Goal: Use online tool/utility: Utilize a website feature to perform a specific function

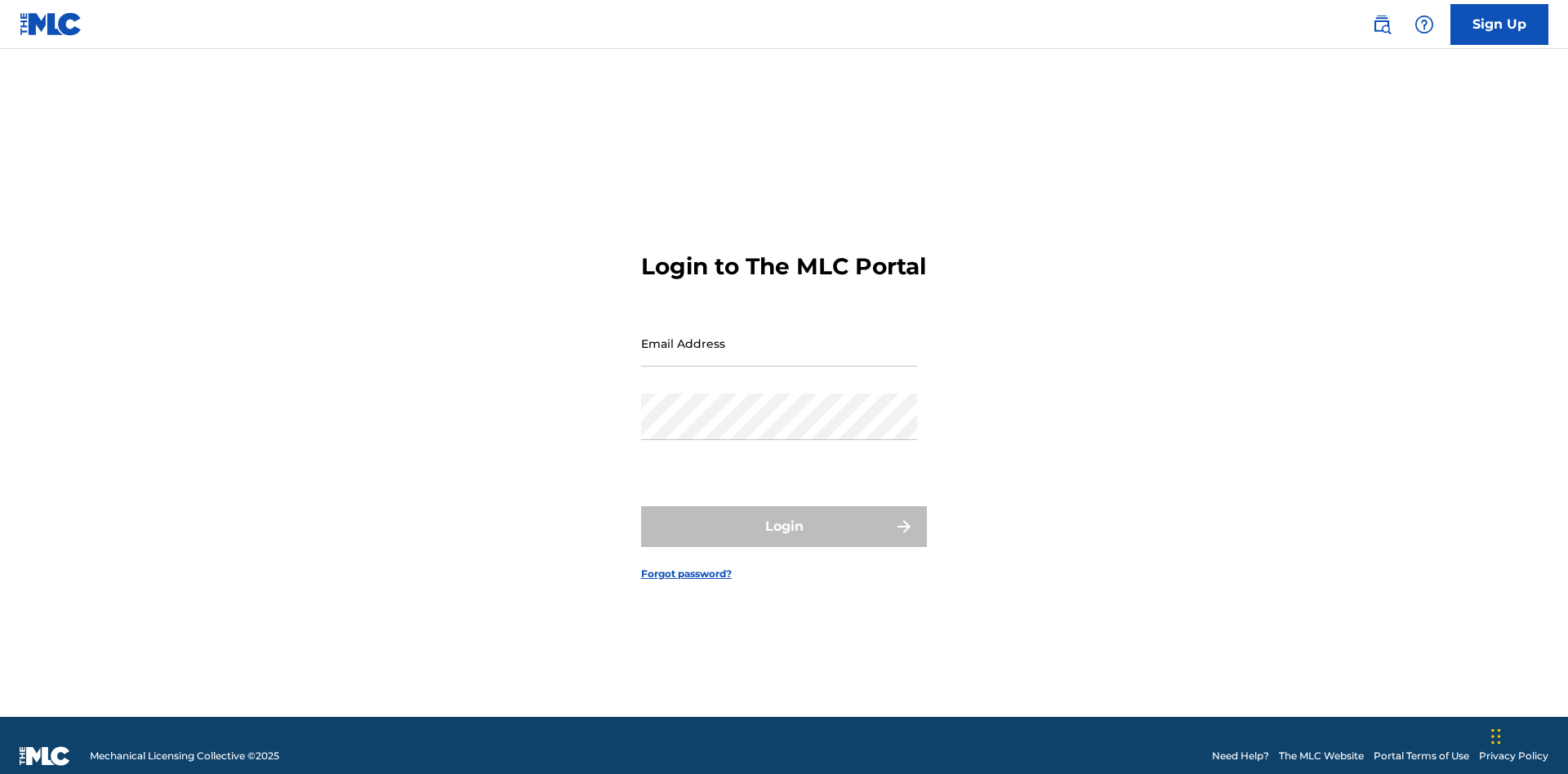
scroll to position [21, 0]
click at [779, 335] on input "Email Address" at bounding box center [779, 343] width 276 height 46
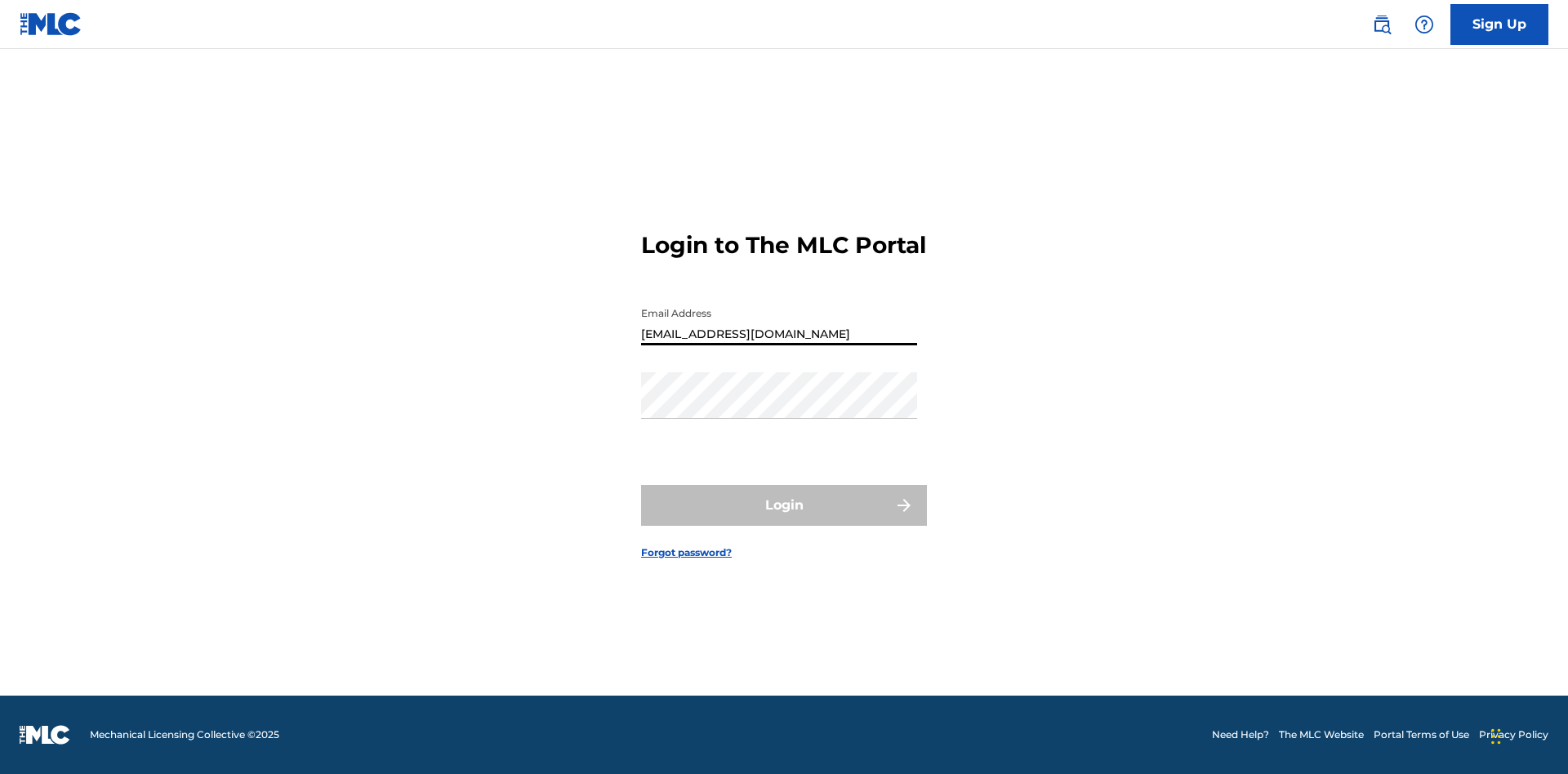
type input "[EMAIL_ADDRESS][DOMAIN_NAME]"
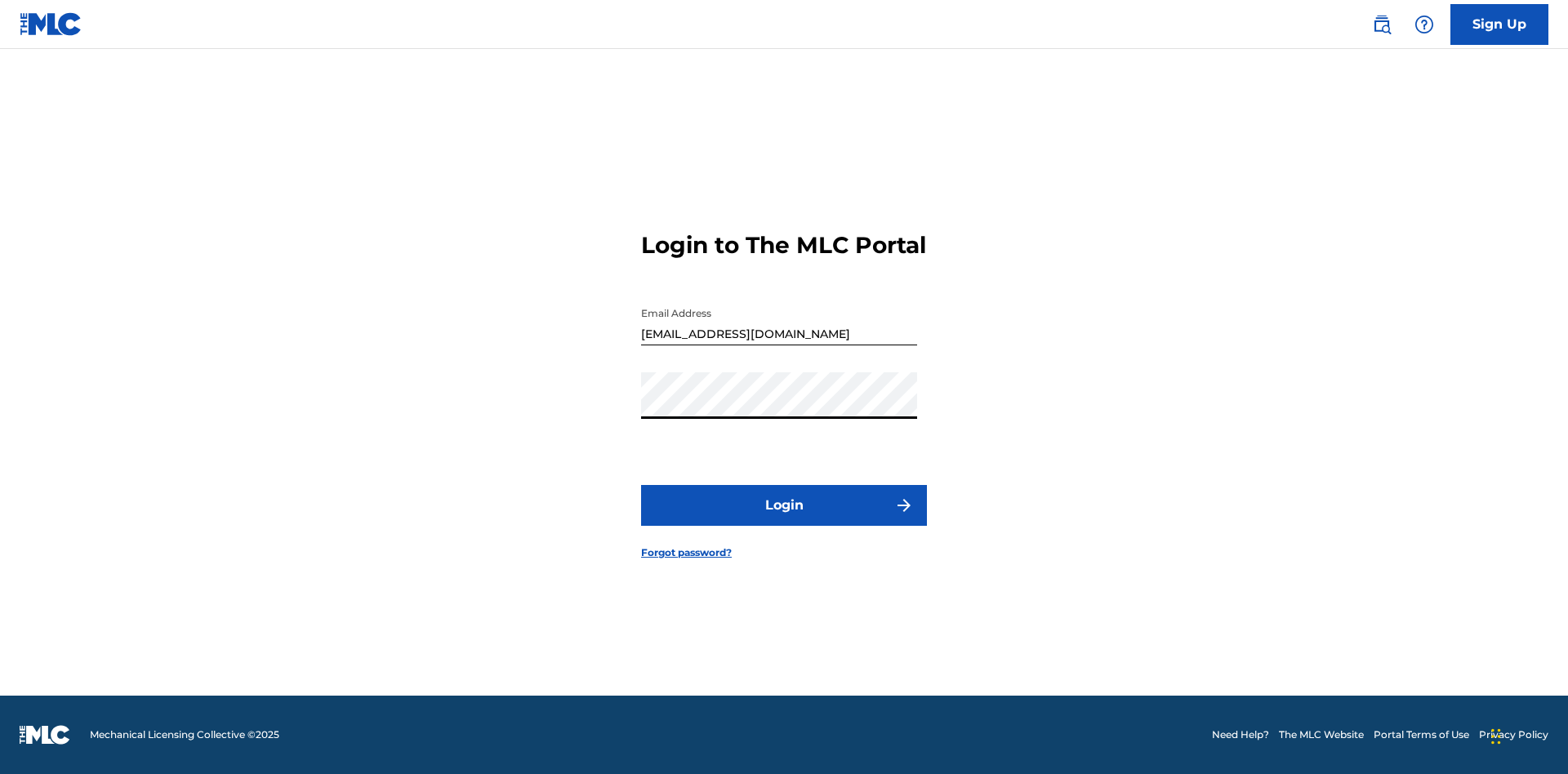
click at [784, 520] on button "Login" at bounding box center [784, 505] width 285 height 41
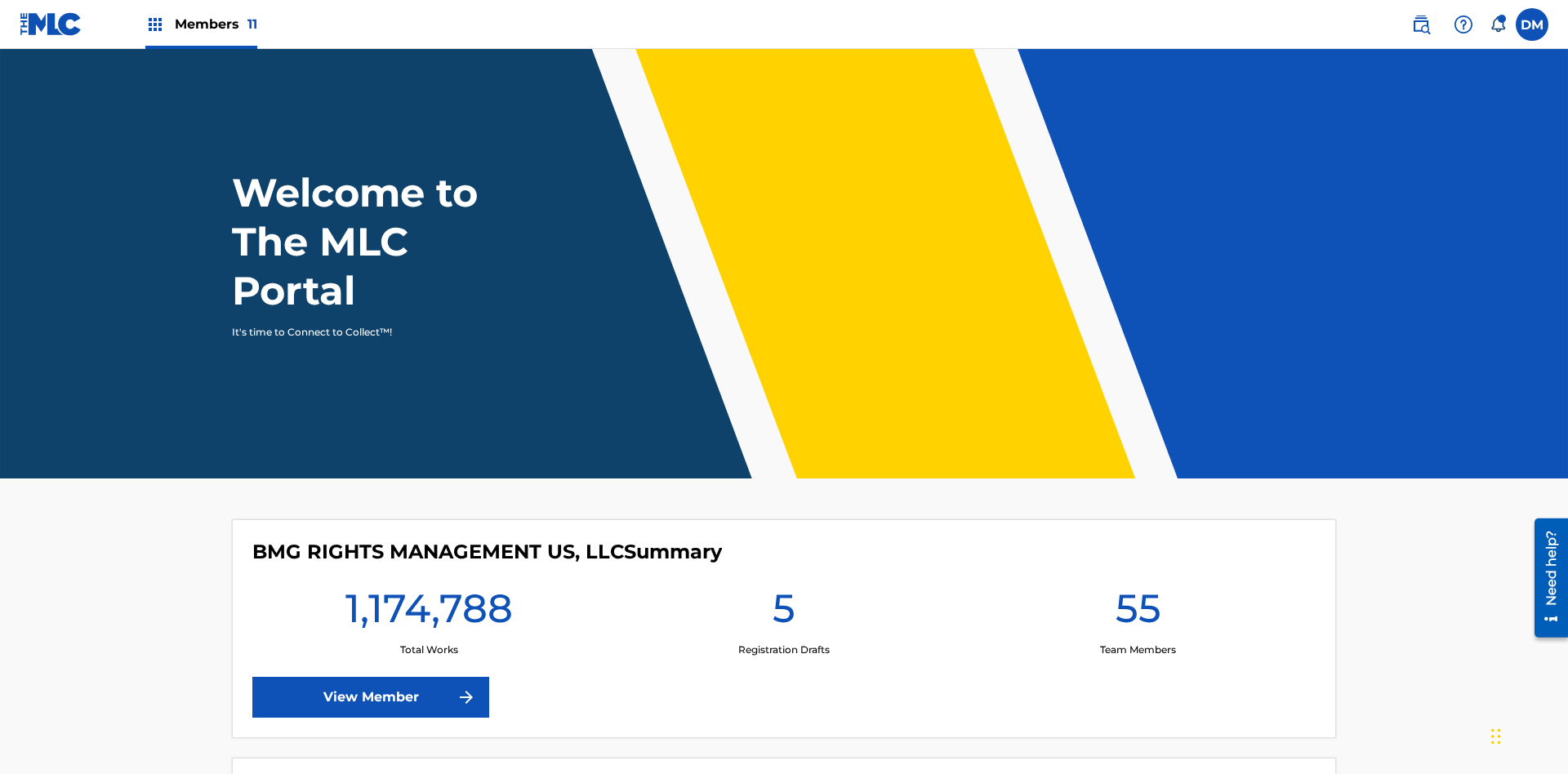
click at [201, 24] on span "Members 11" at bounding box center [215, 24] width 83 height 19
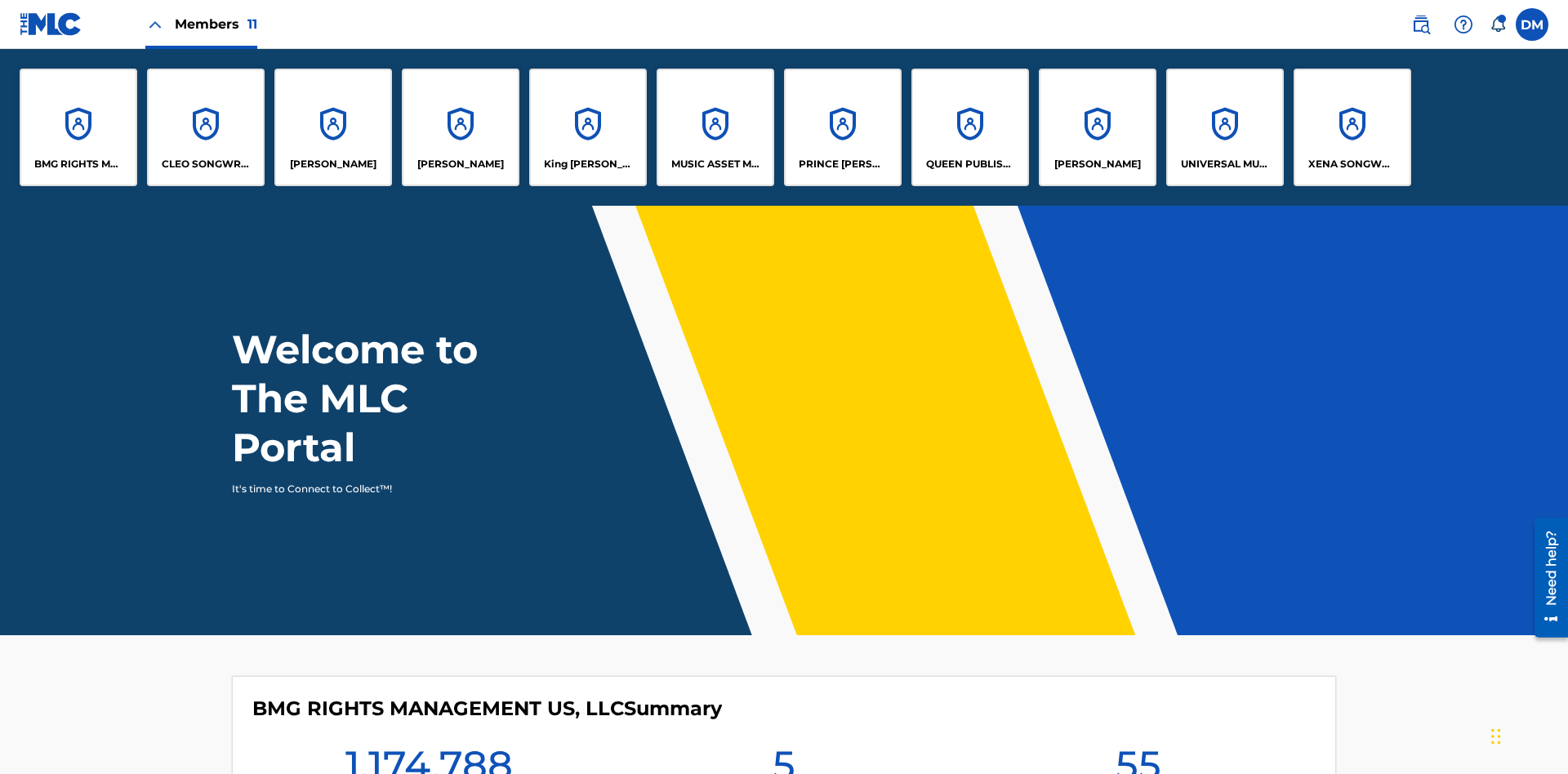
click at [1224, 165] on p "UNIVERSAL MUSIC PUB GROUP" at bounding box center [1226, 164] width 89 height 15
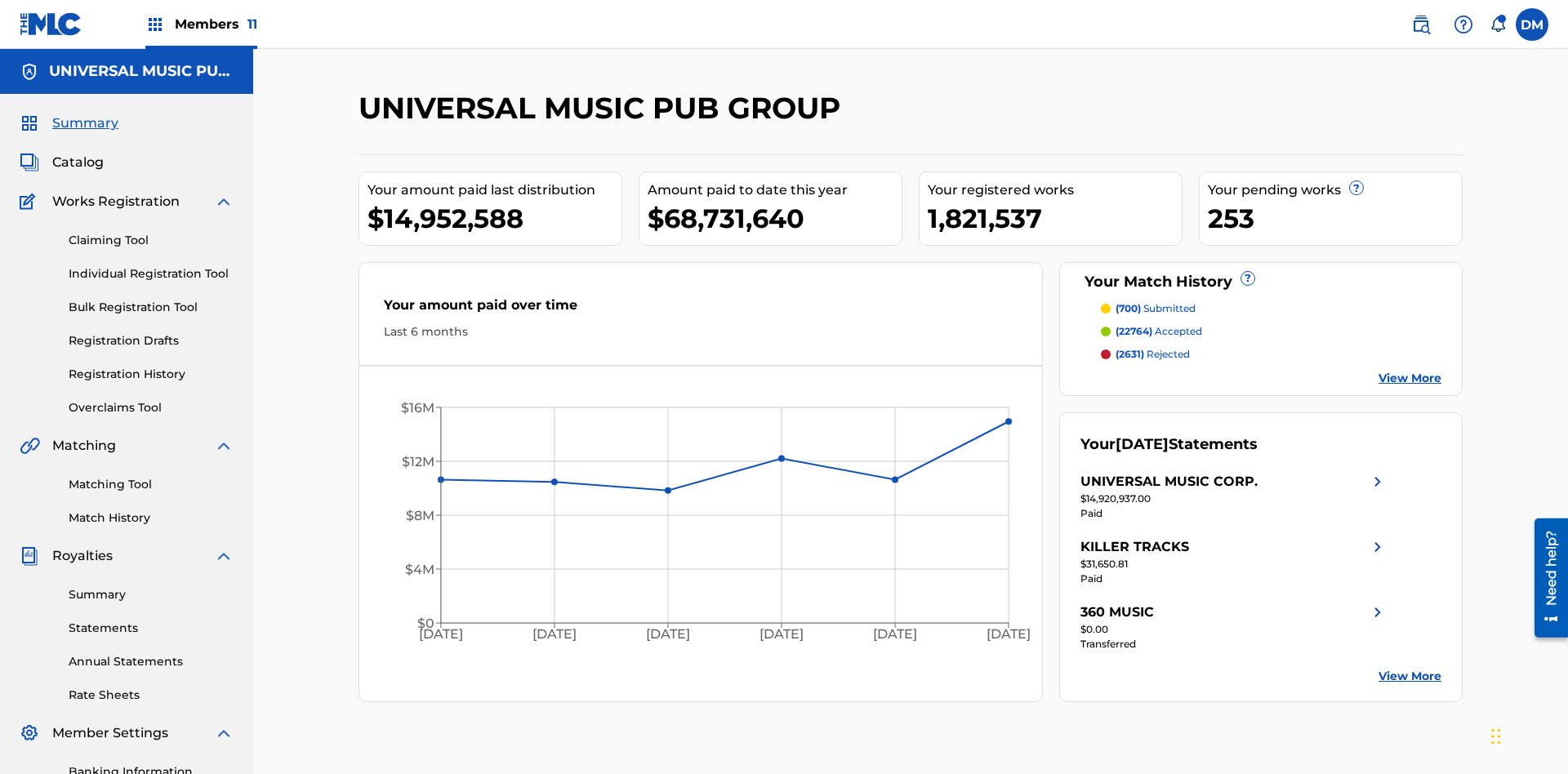
click at [151, 476] on link "Matching Tool" at bounding box center [150, 484] width 165 height 17
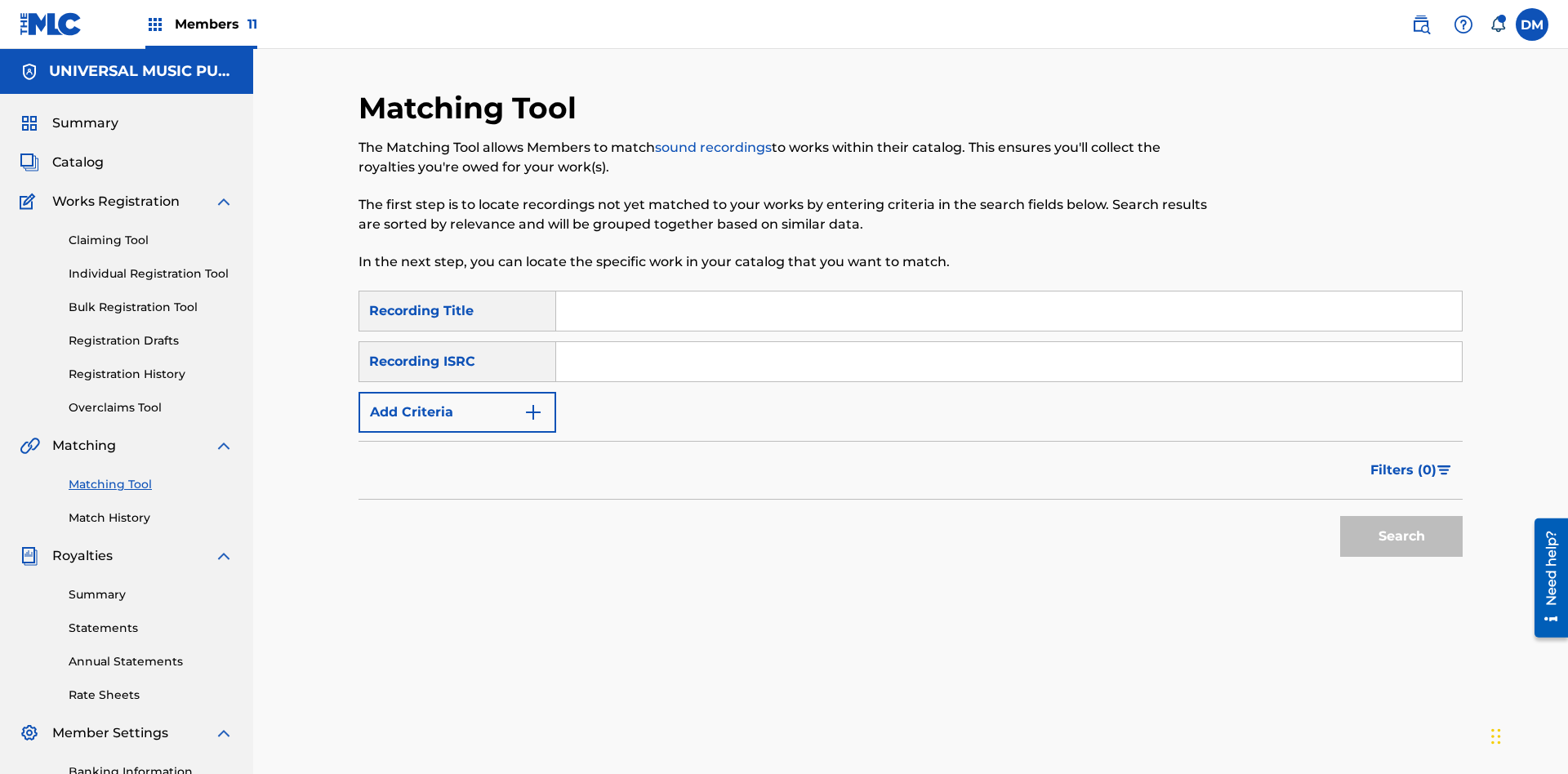
scroll to position [238, 0]
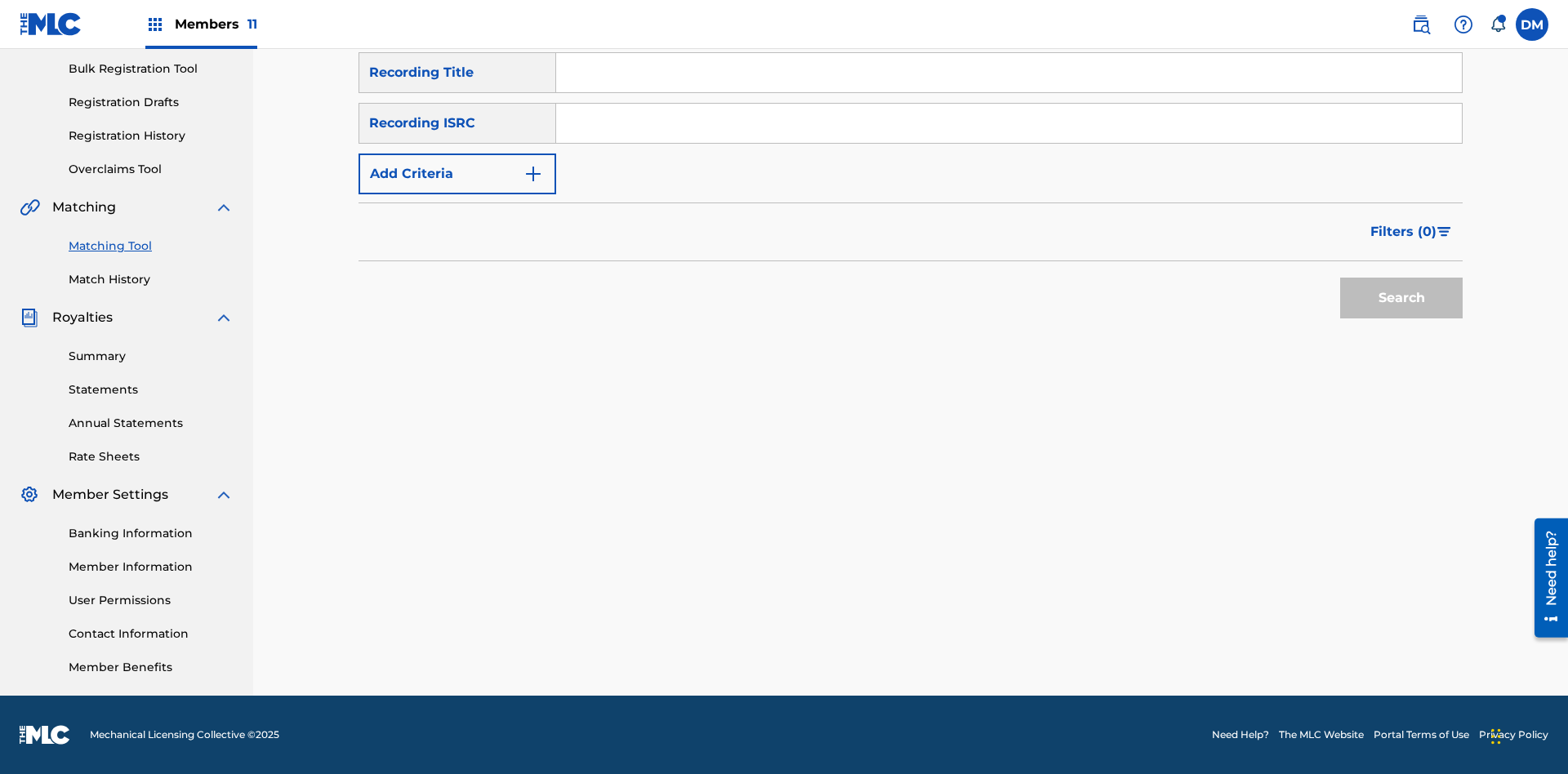
click at [1009, 124] on input "Search Form" at bounding box center [1009, 124] width 905 height 39
type input "US2AH0500028"
click at [1402, 298] on button "Search" at bounding box center [1402, 298] width 123 height 41
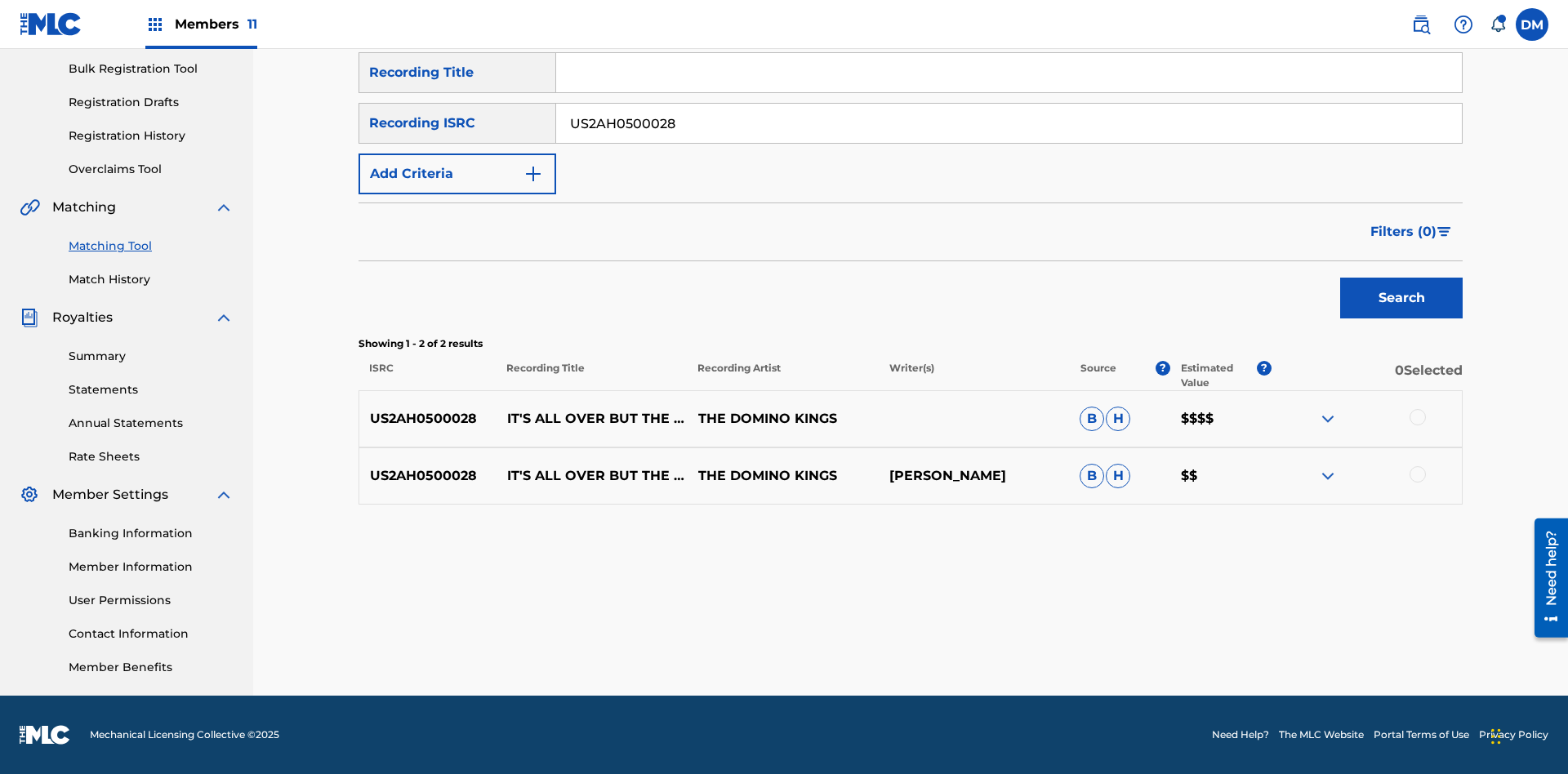
click at [1009, 124] on input "US2AH0500028" at bounding box center [1009, 124] width 905 height 39
type input "QZMEN2187405"
click at [1402, 298] on button "Search" at bounding box center [1402, 298] width 123 height 41
click at [1327, 476] on img at bounding box center [1328, 476] width 20 height 20
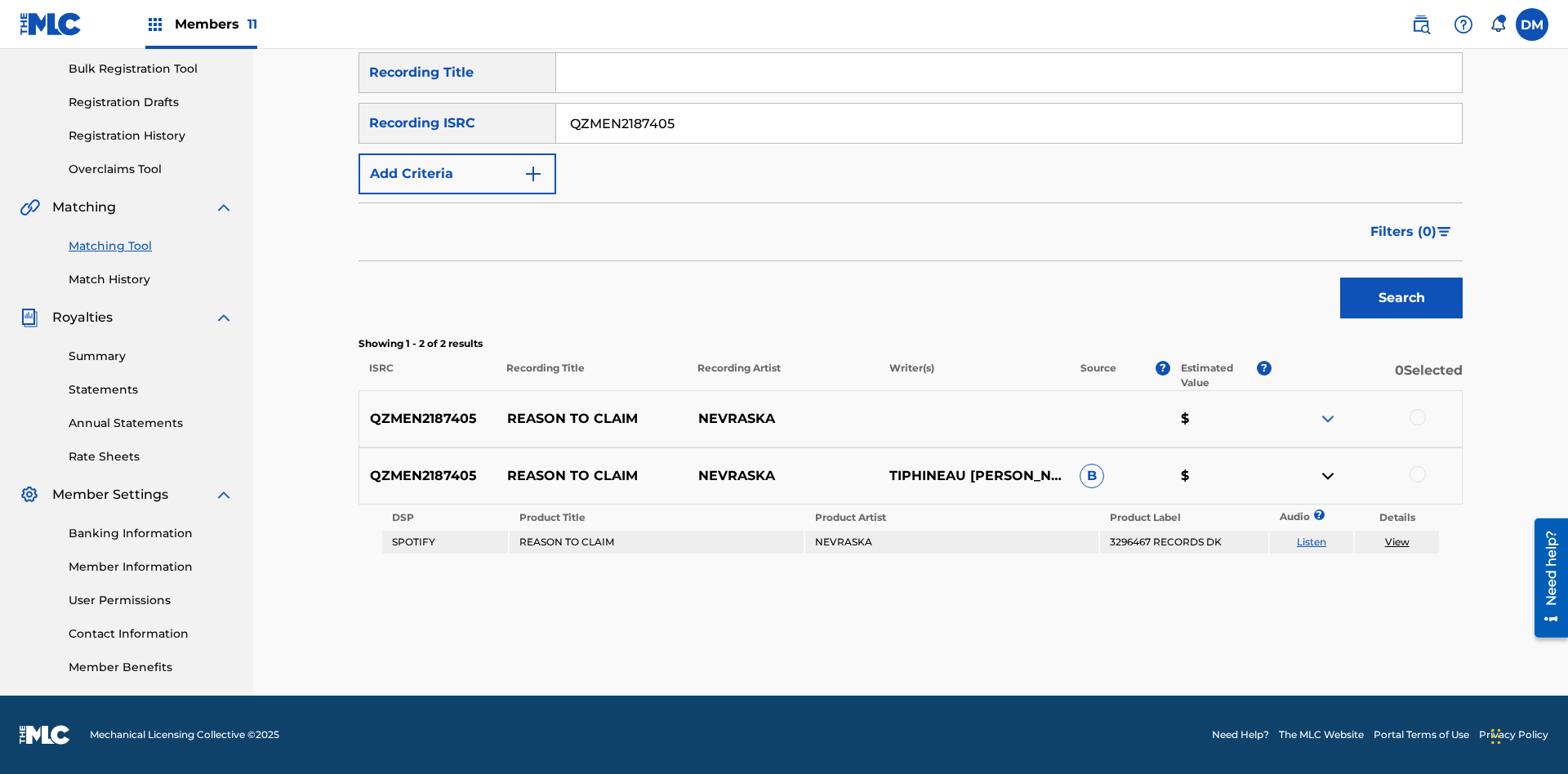
click at [1311, 543] on link "Listen" at bounding box center [1311, 542] width 29 height 12
click at [1396, 543] on link "View" at bounding box center [1397, 542] width 25 height 12
click at [151, 279] on link "Match History" at bounding box center [150, 279] width 165 height 17
